Goal: Information Seeking & Learning: Learn about a topic

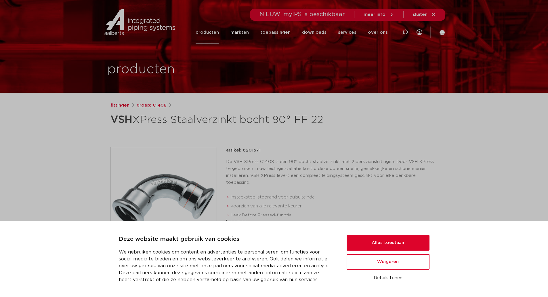
click at [165, 106] on link "groep: C1408" at bounding box center [152, 105] width 30 height 7
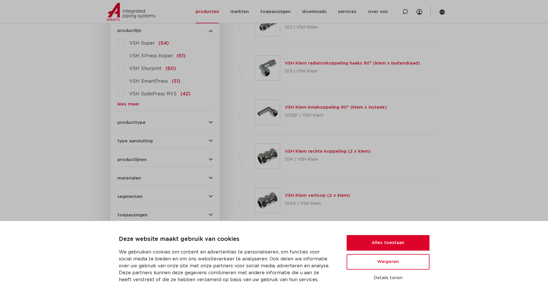
scroll to position [173, 0]
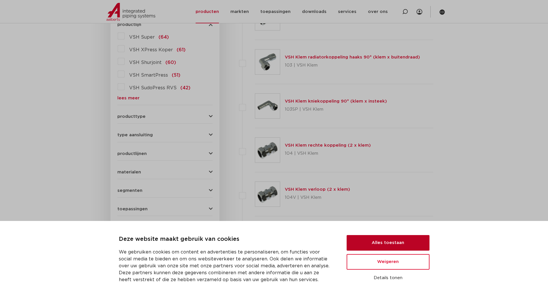
click at [405, 240] on button "Alles toestaan" at bounding box center [388, 243] width 83 height 16
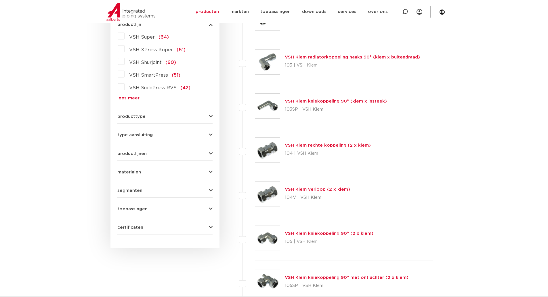
click at [125, 85] on label "VSH SudoPress RVS (42)" at bounding box center [158, 86] width 66 height 9
click at [0, 0] on input "VSH SudoPress RVS (42)" at bounding box center [0, 0] width 0 height 0
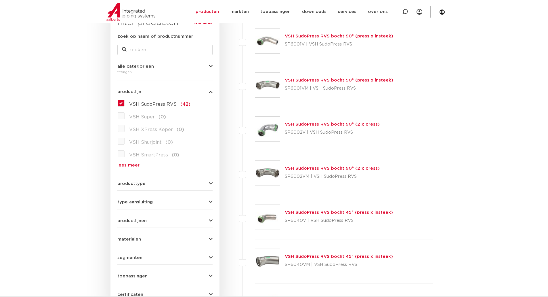
scroll to position [115, 0]
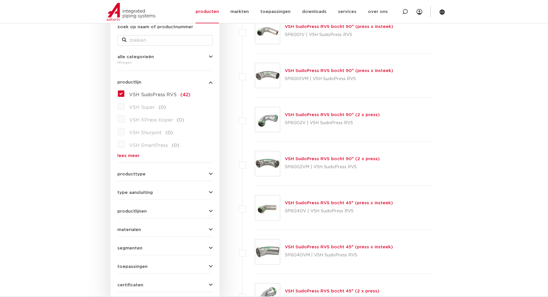
click at [146, 178] on form "zoek op naam of productnummer alle categorieën fittingen fittingen afsluiters b…" at bounding box center [164, 158] width 95 height 268
click at [143, 174] on span "producttype" at bounding box center [131, 174] width 28 height 4
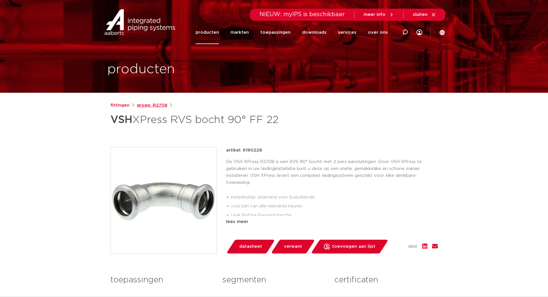
click at [152, 104] on link "groep: R2708" at bounding box center [152, 105] width 31 height 7
click at [118, 106] on link "fittingen" at bounding box center [120, 105] width 19 height 7
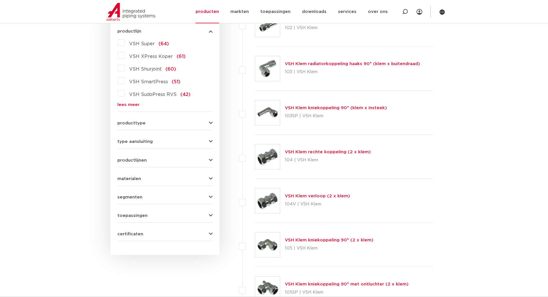
scroll to position [173, 0]
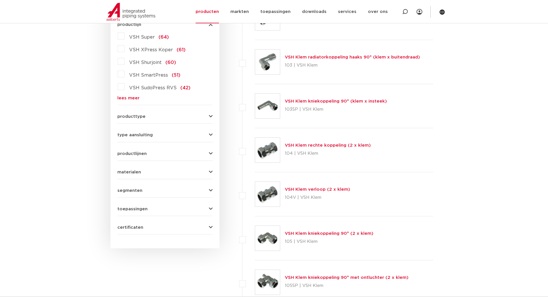
click at [142, 168] on div "materialen messing (311) roestvaststaal (190) staal (125) koper (107) brons (84…" at bounding box center [164, 169] width 95 height 9
click at [134, 171] on span "materialen" at bounding box center [129, 172] width 24 height 4
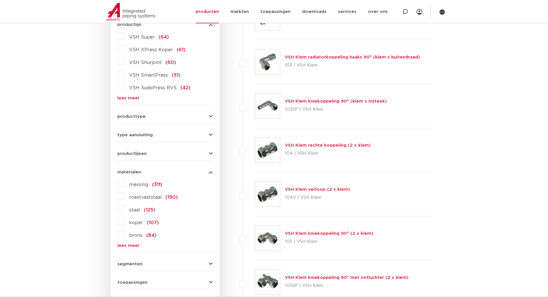
click at [125, 197] on label "roestvaststaal (190)" at bounding box center [151, 195] width 53 height 9
click at [0, 0] on input "roestvaststaal (190)" at bounding box center [0, 0] width 0 height 0
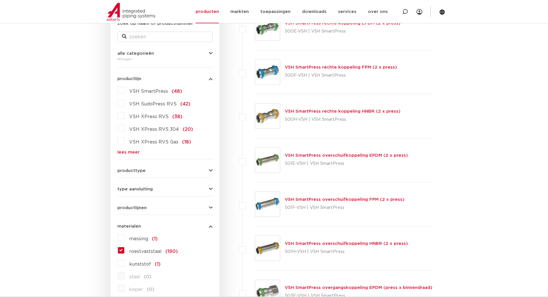
scroll to position [115, 0]
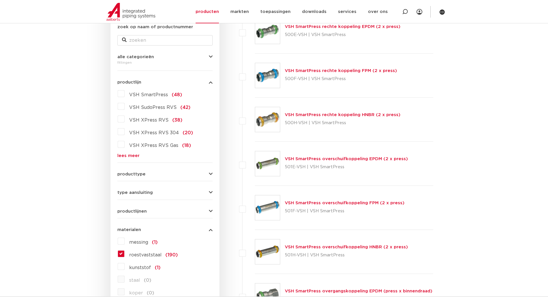
click at [125, 118] on label "VSH XPress RVS (38)" at bounding box center [154, 118] width 58 height 9
click at [0, 0] on input "VSH XPress RVS (38)" at bounding box center [0, 0] width 0 height 0
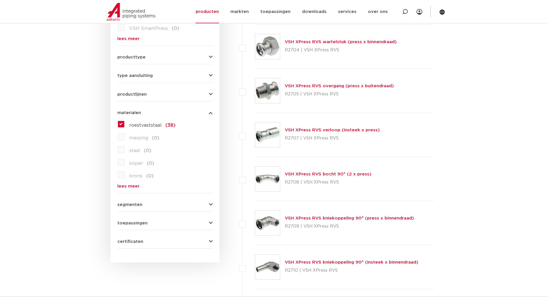
scroll to position [173, 0]
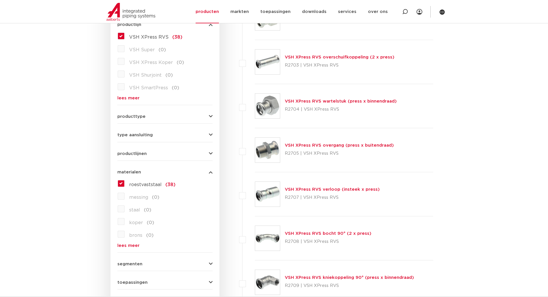
click at [349, 100] on link "VSH XPress RVS wartelstuk (press x binnendraad)" at bounding box center [341, 101] width 112 height 4
